Goal: Task Accomplishment & Management: Use online tool/utility

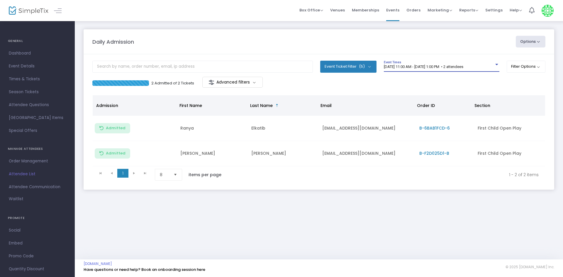
click at [429, 67] on span "[DATE] 11:00 AM - [DATE] 1:00 PM • 2 attendees" at bounding box center [423, 66] width 79 height 4
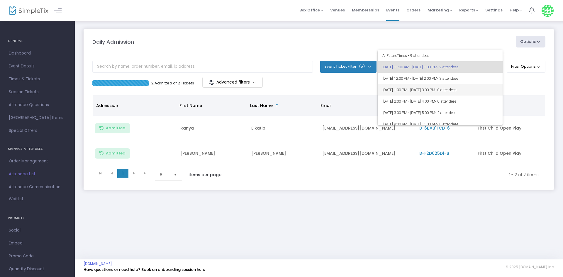
click at [417, 86] on span "8/24/2025 @ 1:00 PM - 8/24/2025 @ 3:00 PM • 0 attendees" at bounding box center [439, 89] width 115 height 11
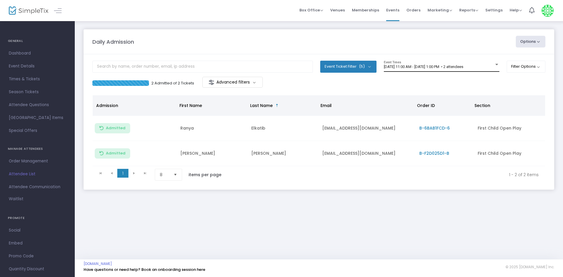
click at [414, 61] on div "[DATE] 11:00 AM - [DATE] 1:00 PM • 2 attendees Event Times" at bounding box center [441, 66] width 115 height 11
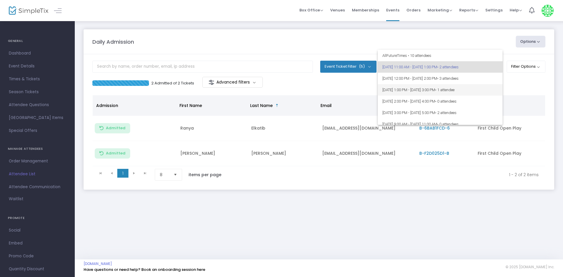
click at [433, 90] on span "[DATE] 1:00 PM - [DATE] 3:00 PM • 1 attendee" at bounding box center [439, 89] width 115 height 11
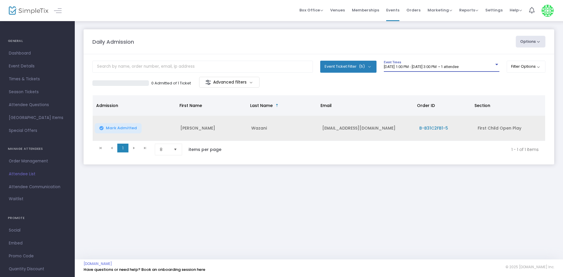
click at [134, 129] on span "Mark Admitted" at bounding box center [121, 128] width 31 height 5
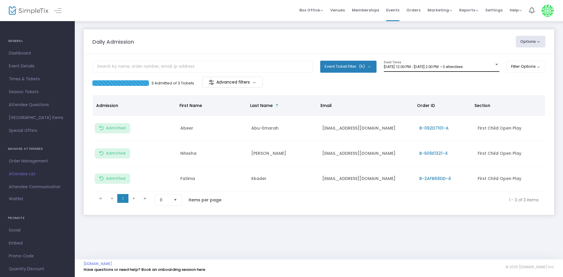
drag, startPoint x: 421, startPoint y: 74, endPoint x: 421, endPoint y: 64, distance: 10.3
click at [421, 72] on div "8/24/2025 @ 12:00 PM - 8/24/2025 @ 2:00 PM • 3 attendees Event Times" at bounding box center [441, 69] width 115 height 16
click at [421, 64] on div "8/24/2025 @ 12:00 PM - 8/24/2025 @ 2:00 PM • 3 attendees Event Times" at bounding box center [441, 66] width 115 height 11
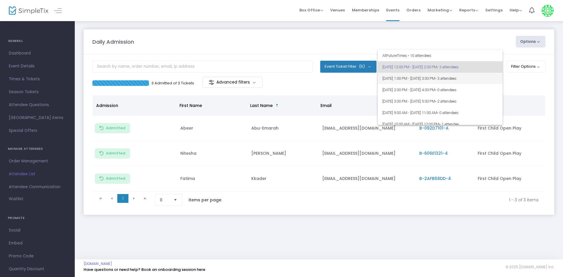
click at [413, 79] on span "8/24/2025 @ 1:00 PM - 8/24/2025 @ 3:00 PM • 3 attendees" at bounding box center [439, 78] width 115 height 11
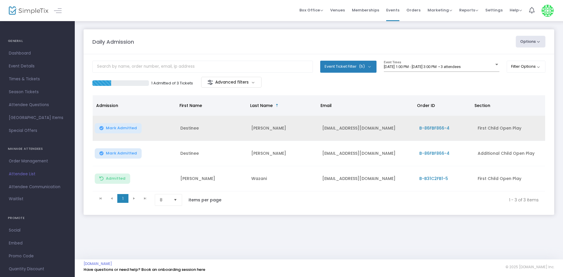
click at [120, 129] on span "Mark Admitted" at bounding box center [121, 128] width 31 height 5
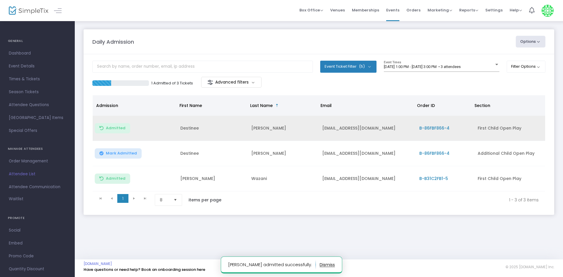
click at [124, 152] on span "Mark Admitted" at bounding box center [121, 153] width 31 height 5
click at [447, 60] on m-panel-content "Event Ticket Filter (5) Select All First Child Open Play Additional Child Open …" at bounding box center [319, 134] width 470 height 161
click at [441, 65] on span "8/24/2025 @ 1:00 PM - 8/24/2025 @ 3:00 PM • 3 attendees" at bounding box center [422, 66] width 77 height 4
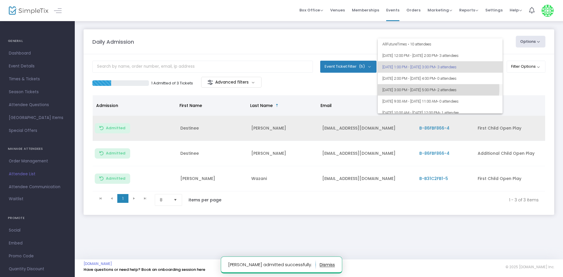
click at [435, 89] on span "8/24/2025 @ 3:00 PM - 8/24/2025 @ 5:00 PM • 2 attendees" at bounding box center [439, 89] width 115 height 11
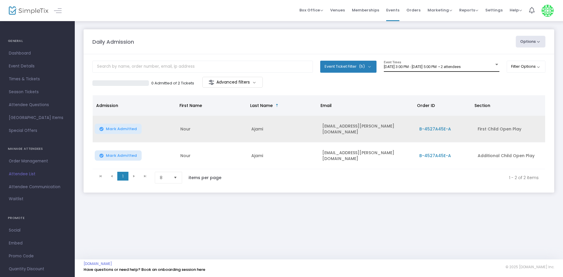
click at [441, 64] on div "8/24/2025 @ 3:00 PM - 8/24/2025 @ 5:00 PM • 2 attendees Event Times" at bounding box center [441, 66] width 115 height 11
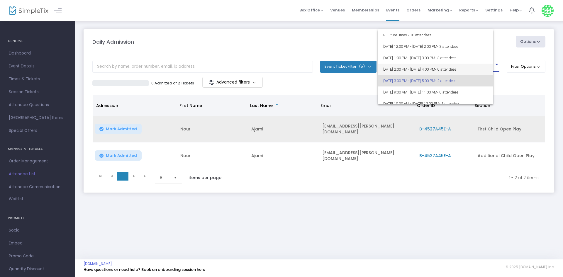
scroll to position [14, 0]
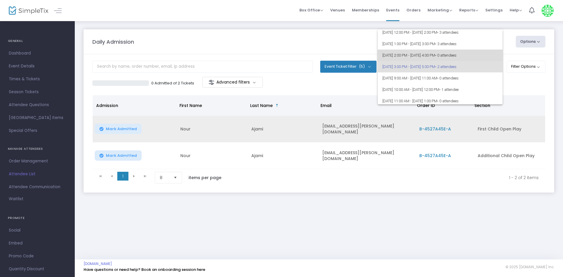
click at [440, 56] on span "8/24/2025 @ 2:00 PM - 8/24/2025 @ 4:00 PM • 0 attendees" at bounding box center [439, 55] width 115 height 11
